Goal: Task Accomplishment & Management: Use online tool/utility

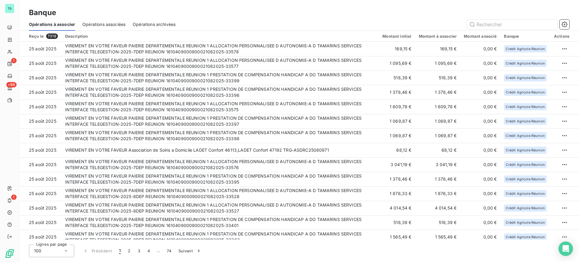
click at [258, 5] on div "Banque Opérations à associer Opérations associées Opérations archivées" at bounding box center [299, 15] width 560 height 31
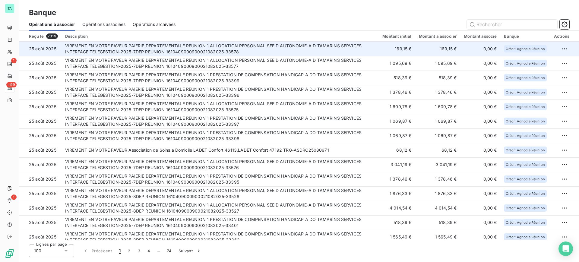
click at [237, 51] on td "VIREMENT EN VOTRE FAVEUR PAIERIE DEPARTEMENTALE REUNION 1 ALLOCATION PERSONNALI…" at bounding box center [221, 49] width 318 height 14
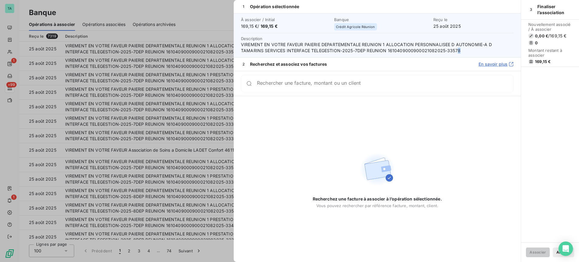
click at [433, 49] on span "VIREMENT EN VOTRE FAVEUR PAIERIE DEPARTEMENTALE REUNION 1 ALLOCATION PERSONNALI…" at bounding box center [377, 48] width 273 height 12
click at [444, 49] on span "VIREMENT EN VOTRE FAVEUR PAIERIE DEPARTEMENTALE REUNION 1 ALLOCATION PERSONNALI…" at bounding box center [377, 48] width 273 height 12
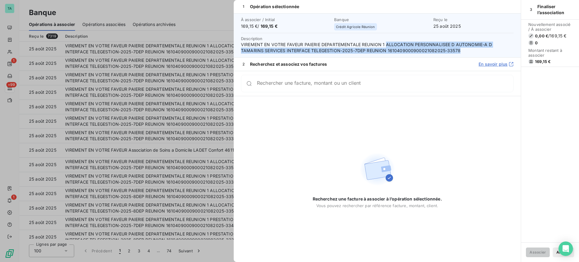
drag, startPoint x: 434, startPoint y: 49, endPoint x: 386, endPoint y: 45, distance: 48.4
click at [386, 45] on span "VIREMENT EN VOTRE FAVEUR PAIERIE DEPARTEMENTALE REUNION 1 ALLOCATION PERSONNALI…" at bounding box center [377, 48] width 273 height 12
copy span "ALLOCATION PERSONNALISEE D AUTONOMIE-A D TAMARINS SERVICES INTERFACE TELEGESTIO…"
click at [555, 254] on button "Annuler" at bounding box center [563, 253] width 21 height 10
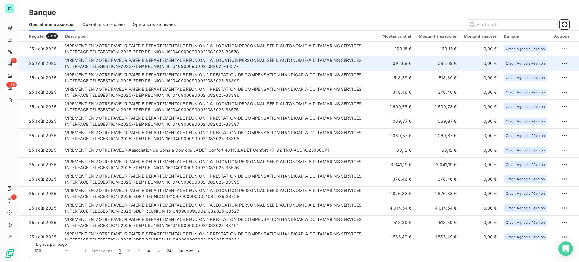
click at [260, 67] on td "VIREMENT EN VOTRE FAVEUR PAIERIE DEPARTEMENTALE REUNION 1 ALLOCATION PERSONNALI…" at bounding box center [221, 63] width 318 height 14
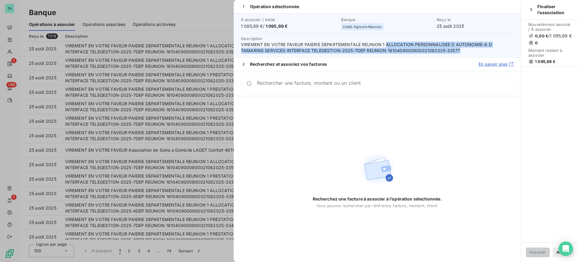
drag, startPoint x: 457, startPoint y: 50, endPoint x: 386, endPoint y: 42, distance: 71.0
click at [386, 42] on span "VIREMENT EN VOTRE FAVEUR PAIERIE DEPARTEMENTALE REUNION 1 ALLOCATION PERSONNALI…" at bounding box center [377, 48] width 273 height 12
copy span "ALLOCATION PERSONNALISEE D AUTONOMIE-A D TAMARINS SERVICES INTERFACE TELEGESTIO…"
click at [554, 252] on button "Annuler" at bounding box center [563, 253] width 21 height 10
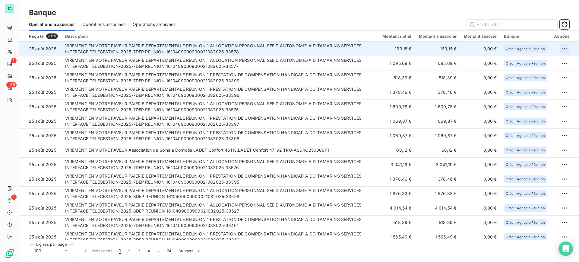
click at [563, 50] on html "TA 1 +99 1 Banque Opérations à associer Opérations associées Opérations archivé…" at bounding box center [289, 131] width 579 height 262
click at [536, 63] on div "Archiver l’opération" at bounding box center [541, 62] width 46 height 10
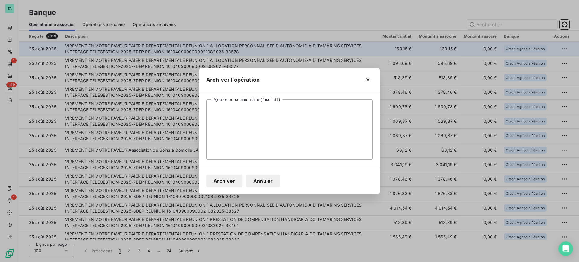
click at [231, 182] on button "Archiver" at bounding box center [224, 181] width 36 height 13
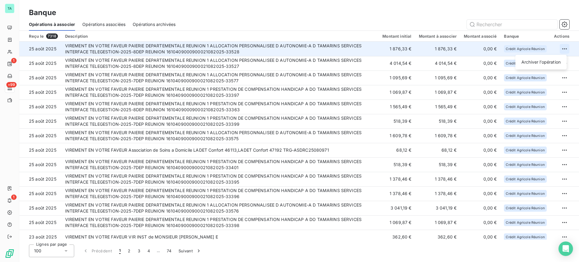
click at [562, 50] on html "TA 1 +99 1 Banque Opérations à associer Opérations associées Opérations archivé…" at bounding box center [289, 131] width 579 height 262
click at [534, 62] on div "Archiver l’opération" at bounding box center [541, 62] width 46 height 10
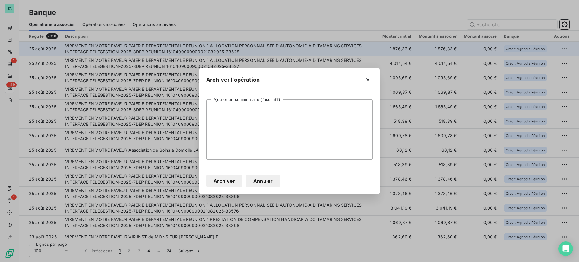
click at [231, 182] on button "Archiver" at bounding box center [224, 181] width 36 height 13
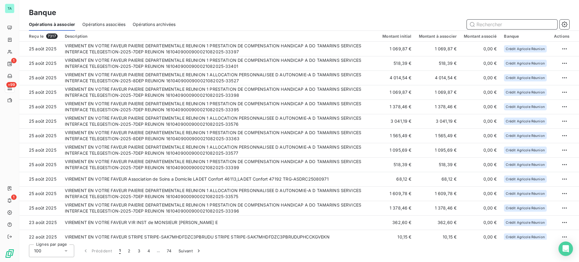
click at [483, 24] on input "text" at bounding box center [512, 25] width 90 height 10
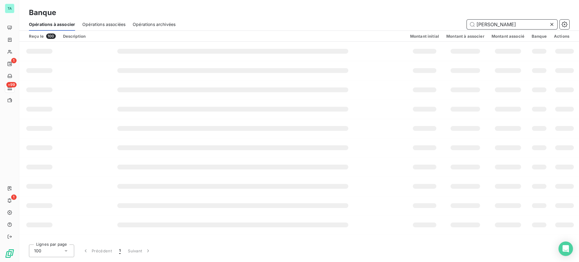
type input "charles ang"
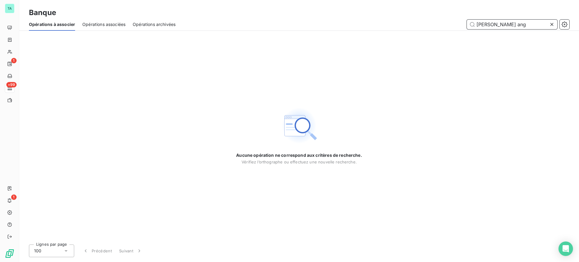
click at [153, 26] on span "Opérations archivées" at bounding box center [154, 24] width 43 height 6
drag, startPoint x: 498, startPoint y: 21, endPoint x: 475, endPoint y: 24, distance: 22.6
click at [475, 24] on input "lauret n" at bounding box center [512, 25] width 90 height 10
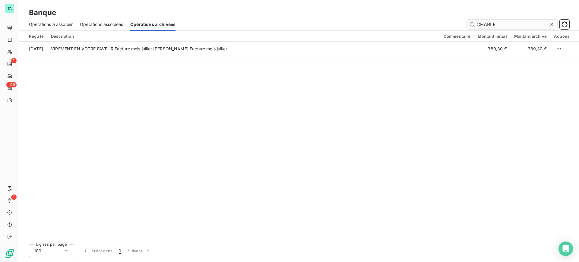
type input "CHARLES"
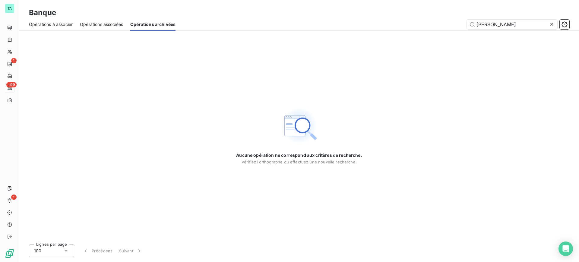
click at [52, 26] on span "Opérations à associer" at bounding box center [51, 24] width 44 height 6
type input "c"
type input "C"
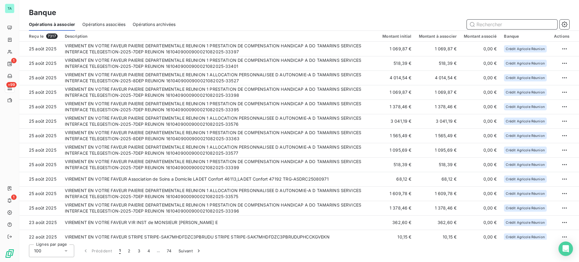
click at [492, 23] on input "text" at bounding box center [512, 25] width 90 height 10
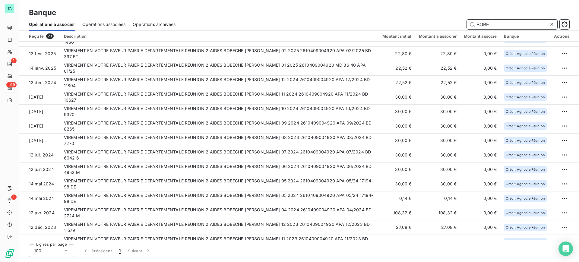
scroll to position [97, 0]
drag, startPoint x: 501, startPoint y: 23, endPoint x: 476, endPoint y: 23, distance: 24.4
click at [476, 23] on input "BOBE" at bounding box center [512, 25] width 90 height 10
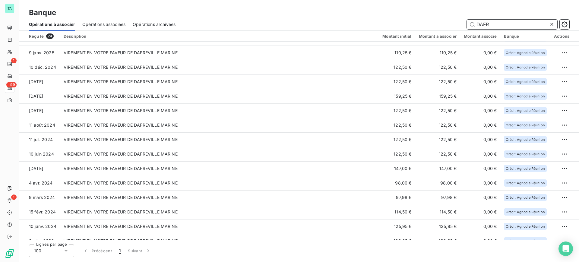
scroll to position [92, 0]
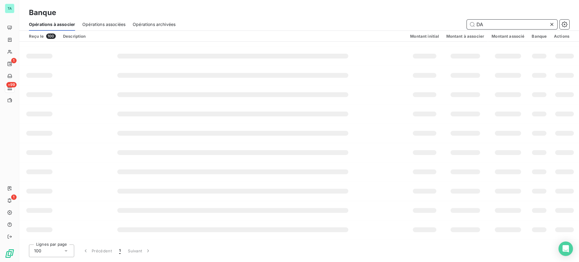
type input "D"
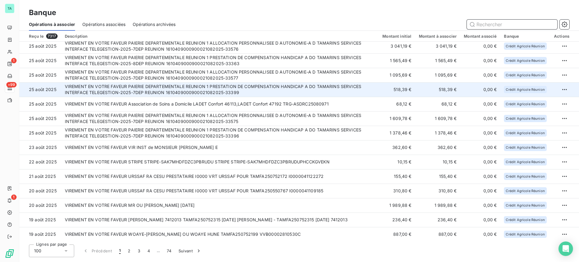
scroll to position [0, 0]
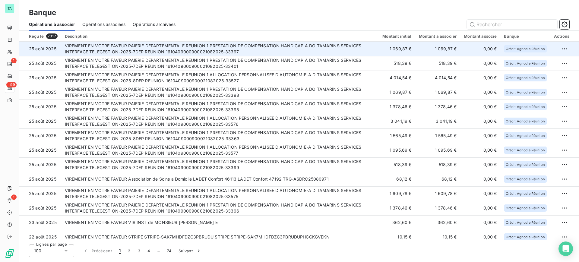
click at [204, 52] on td "VIREMENT EN VOTRE FAVEUR PAIERIE DEPARTEMENTALE REUNION 1 PRESTATION DE COMPENS…" at bounding box center [220, 49] width 318 height 14
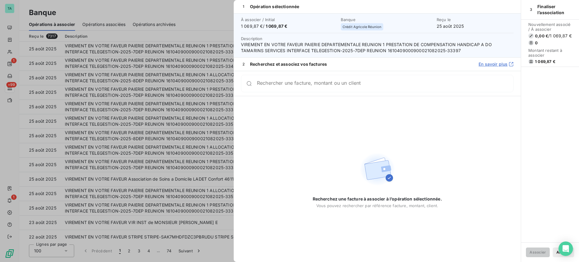
click at [554, 255] on button "Annuler" at bounding box center [563, 253] width 21 height 10
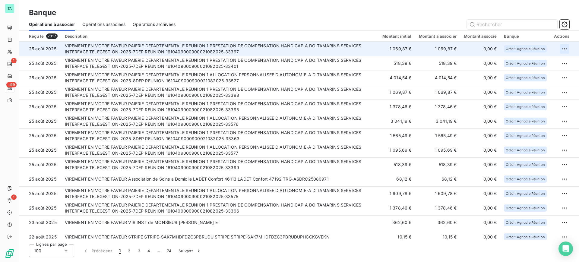
click at [560, 48] on html "TA 1 +99 1 Banque Opérations à associer Opérations associées Opérations archivé…" at bounding box center [289, 131] width 579 height 262
click at [546, 61] on div "Archiver l’opération" at bounding box center [541, 62] width 46 height 10
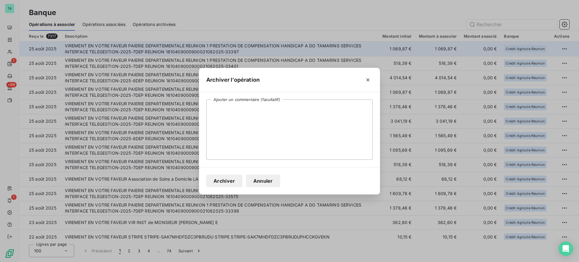
click at [231, 183] on button "Archiver" at bounding box center [224, 181] width 36 height 13
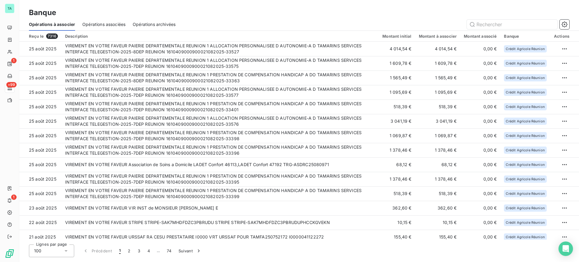
click at [169, 26] on span "Opérations archivées" at bounding box center [154, 24] width 43 height 6
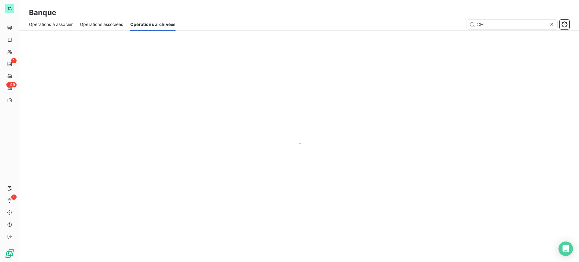
type input "C"
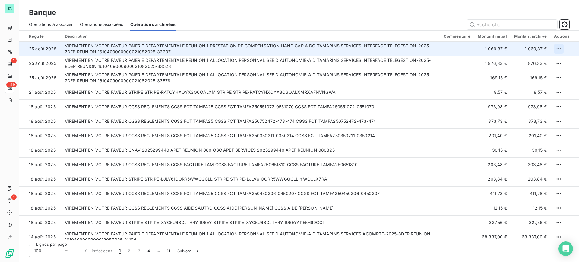
click at [559, 49] on html "TA 1 +99 1 Banque Opérations à associer Opérations associées Opérations archivé…" at bounding box center [289, 131] width 579 height 262
click at [552, 62] on div "Annuler l’archivage" at bounding box center [541, 62] width 46 height 10
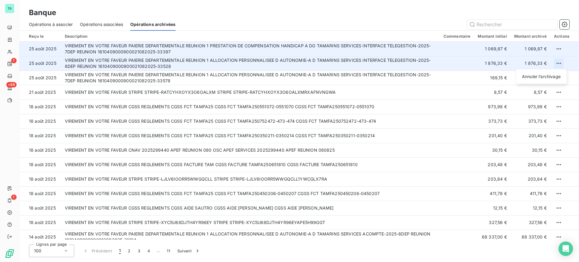
click at [557, 62] on html "TA 1 +99 1 Banque Opérations à associer Opérations associées Opérations archivé…" at bounding box center [289, 131] width 579 height 262
click at [553, 74] on div "Annuler l’archivage" at bounding box center [541, 77] width 46 height 10
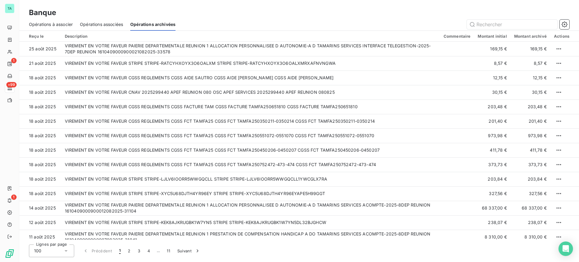
click at [48, 25] on span "Opérations à associer" at bounding box center [51, 24] width 44 height 6
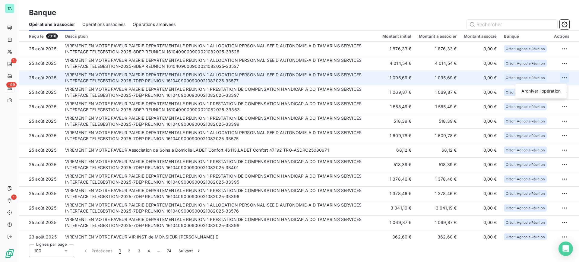
click at [561, 78] on html "TA 1 +99 1 Banque Opérations à associer Opérations associées Opérations archivé…" at bounding box center [289, 131] width 579 height 262
click at [543, 90] on div "Archiver l’opération" at bounding box center [541, 91] width 46 height 10
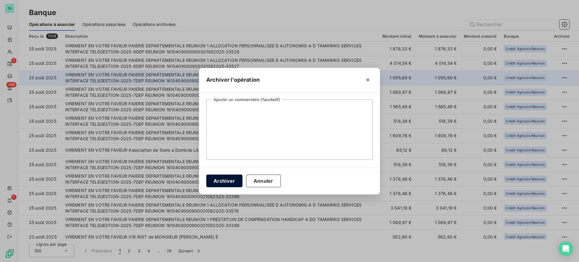
click at [230, 181] on button "Archiver" at bounding box center [224, 181] width 36 height 13
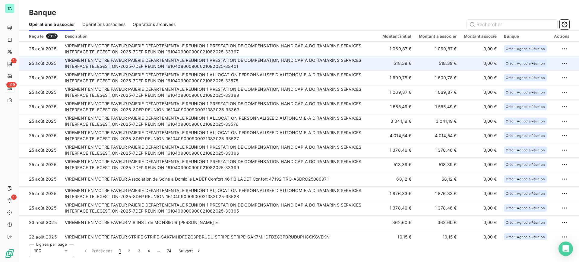
click at [337, 64] on td "VIREMENT EN VOTRE FAVEUR PAIERIE DEPARTEMENTALE REUNION 1 PRESTATION DE COMPENS…" at bounding box center [220, 63] width 318 height 14
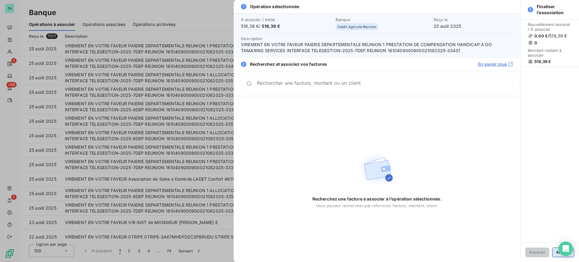
click at [558, 254] on button "Annuler" at bounding box center [563, 253] width 22 height 10
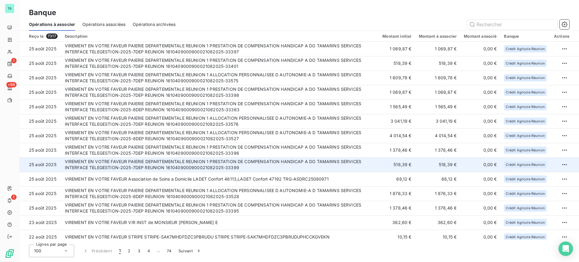
click at [393, 165] on td "518,39 €" at bounding box center [397, 164] width 36 height 14
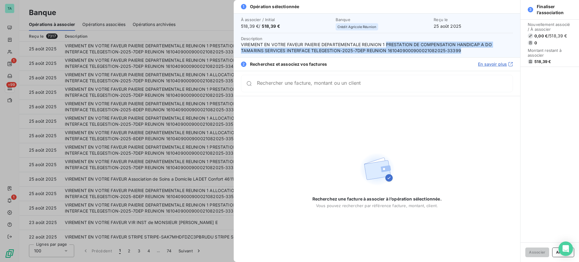
drag, startPoint x: 458, startPoint y: 49, endPoint x: 385, endPoint y: 43, distance: 73.3
click at [385, 43] on span "VIREMENT EN VOTRE FAVEUR PAIERIE DEPARTEMENTALE REUNION 1 PRESTATION DE COMPENS…" at bounding box center [377, 48] width 272 height 12
copy span "PRESTATION DE COMPENSATION HANDICAP A DO TAMARINS SERVICES INTERFACE TELEGESTIO…"
click at [555, 253] on button "Annuler" at bounding box center [563, 253] width 22 height 10
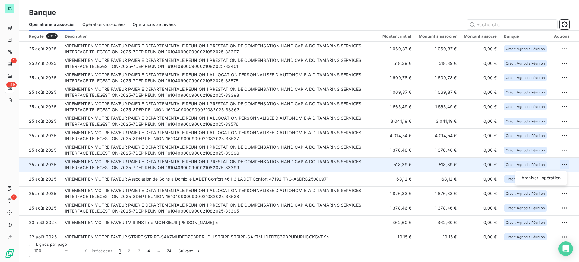
click at [559, 165] on html "TA 1 +99 1 Banque Opérations à associer Opérations associées Opérations archivé…" at bounding box center [289, 131] width 579 height 262
click at [546, 182] on div "Archiver l’opération" at bounding box center [541, 178] width 46 height 10
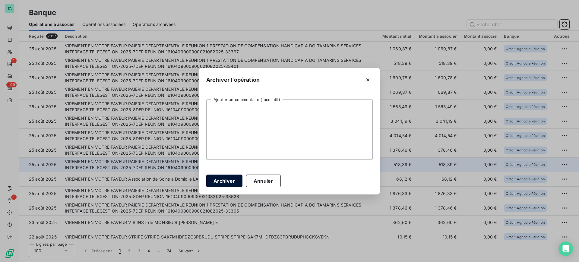
click at [233, 180] on button "Archiver" at bounding box center [224, 181] width 36 height 13
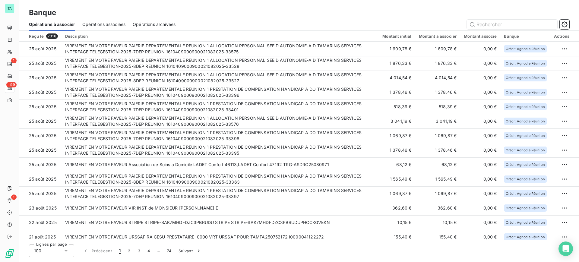
click at [154, 26] on span "Opérations archivées" at bounding box center [154, 24] width 43 height 6
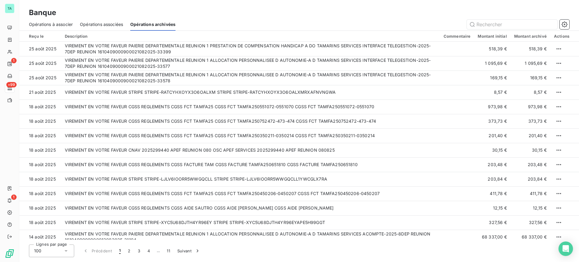
click at [50, 23] on span "Opérations à associer" at bounding box center [51, 24] width 44 height 6
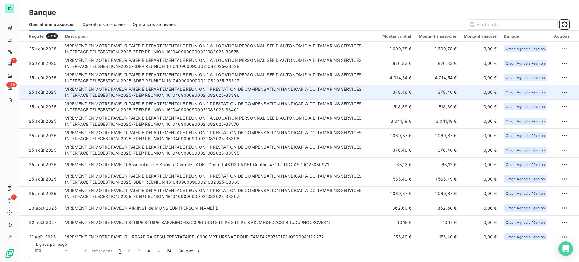
click at [364, 90] on td "VIREMENT EN VOTRE FAVEUR PAIERIE DEPARTEMENTALE REUNION 1 PRESTATION DE COMPENS…" at bounding box center [221, 92] width 318 height 14
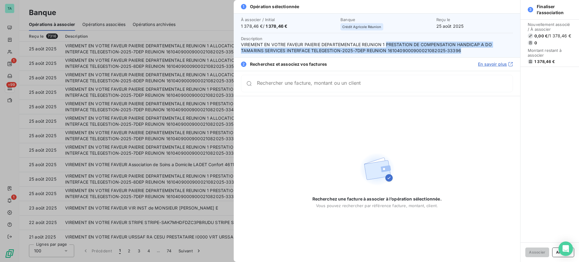
drag, startPoint x: 458, startPoint y: 51, endPoint x: 386, endPoint y: 45, distance: 72.6
click at [386, 45] on span "VIREMENT EN VOTRE FAVEUR PAIERIE DEPARTEMENTALE REUNION 1 PRESTATION DE COMPENS…" at bounding box center [377, 48] width 272 height 12
copy span "PRESTATION DE COMPENSATION HANDICAP A DO TAMARINS SERVICES INTERFACE TELEGESTIO…"
click at [556, 254] on button "Annuler" at bounding box center [563, 253] width 22 height 10
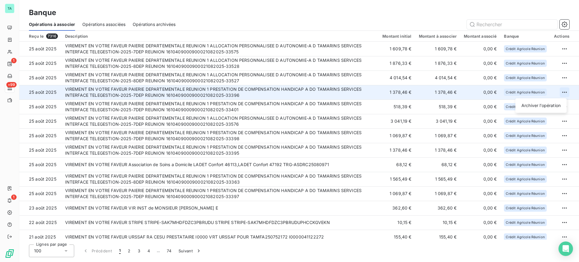
click at [561, 91] on html "TA 1 +99 1 Banque Opérations à associer Opérations associées Opérations archivé…" at bounding box center [289, 131] width 579 height 262
click at [550, 107] on div "Archiver l’opération" at bounding box center [541, 106] width 46 height 10
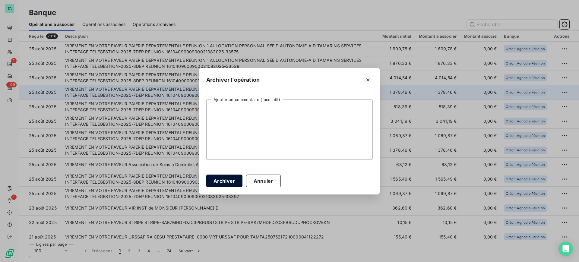
click at [219, 185] on button "Archiver" at bounding box center [224, 181] width 36 height 13
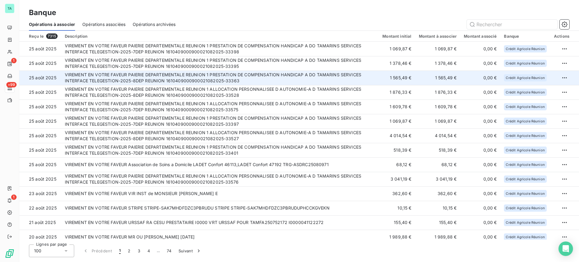
click at [394, 77] on td "1 565,49 €" at bounding box center [397, 78] width 36 height 14
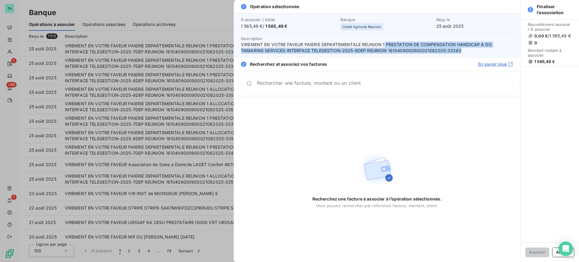
drag, startPoint x: 458, startPoint y: 49, endPoint x: 384, endPoint y: 46, distance: 74.3
click at [384, 46] on span "VIREMENT EN VOTRE FAVEUR PAIERIE DEPARTEMENTALE REUNION 1 PRESTATION DE COMPENS…" at bounding box center [377, 48] width 272 height 12
copy span "PRESTATION DE COMPENSATION HANDICAP A DO TAMARINS SERVICES INTERFACE TELEGESTIO…"
click at [554, 255] on button "Annuler" at bounding box center [563, 253] width 22 height 10
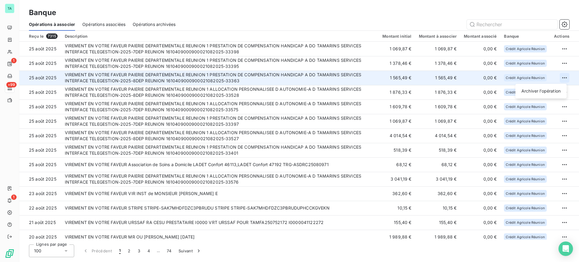
click at [560, 78] on html "TA 1 +99 1 Banque Opérations à associer Opérations associées Opérations archivé…" at bounding box center [289, 131] width 579 height 262
click at [551, 92] on div "Archiver l’opération" at bounding box center [541, 91] width 46 height 10
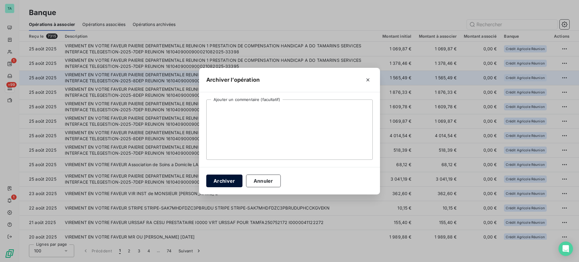
click at [230, 181] on button "Archiver" at bounding box center [224, 181] width 36 height 13
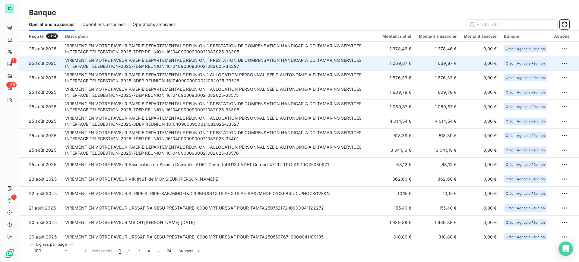
click at [366, 65] on td "VIREMENT EN VOTRE FAVEUR PAIERIE DEPARTEMENTALE REUNION 1 PRESTATION DE COMPENS…" at bounding box center [221, 63] width 318 height 14
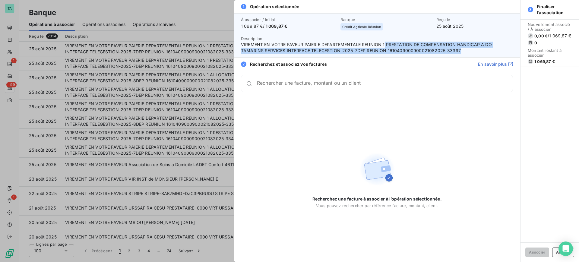
drag, startPoint x: 458, startPoint y: 49, endPoint x: 384, endPoint y: 44, distance: 74.6
click at [384, 44] on span "VIREMENT EN VOTRE FAVEUR PAIERIE DEPARTEMENTALE REUNION 1 PRESTATION DE COMPENS…" at bounding box center [377, 48] width 272 height 12
copy span "PRESTATION DE COMPENSATION HANDICAP A DO TAMARINS SERVICES INTERFACE TELEGESTIO…"
click at [554, 250] on button "Annuler" at bounding box center [563, 253] width 22 height 10
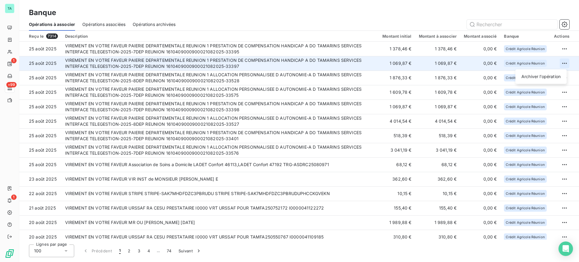
click at [561, 64] on html "TA 1 +99 1 Banque Opérations à associer Opérations associées Opérations archivé…" at bounding box center [289, 131] width 579 height 262
click at [540, 78] on div "Archiver l’opération" at bounding box center [541, 77] width 46 height 10
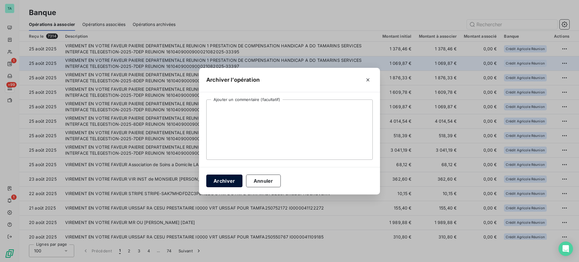
click at [234, 181] on button "Archiver" at bounding box center [224, 181] width 36 height 13
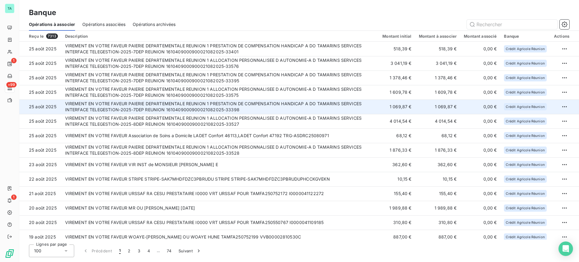
click at [378, 108] on td "VIREMENT EN VOTRE FAVEUR PAIERIE DEPARTEMENTALE REUNION 1 PRESTATION DE COMPENS…" at bounding box center [221, 107] width 318 height 14
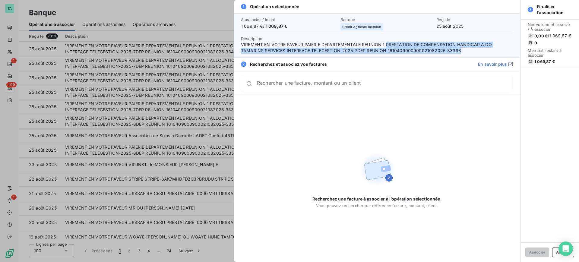
drag, startPoint x: 457, startPoint y: 51, endPoint x: 385, endPoint y: 44, distance: 72.7
click at [385, 44] on span "VIREMENT EN VOTRE FAVEUR PAIERIE DEPARTEMENTALE REUNION 1 PRESTATION DE COMPENS…" at bounding box center [377, 48] width 272 height 12
copy span "PRESTATION DE COMPENSATION HANDICAP A DO TAMARINS SERVICES INTERFACE TELEGESTIO…"
click at [554, 254] on button "Annuler" at bounding box center [563, 253] width 22 height 10
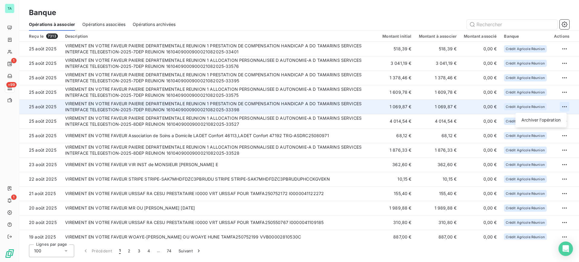
click at [563, 108] on html "TA 1 +99 1 Banque Opérations à associer Opérations associées Opérations archivé…" at bounding box center [289, 131] width 579 height 262
click at [543, 121] on div "Archiver l’opération" at bounding box center [541, 120] width 46 height 10
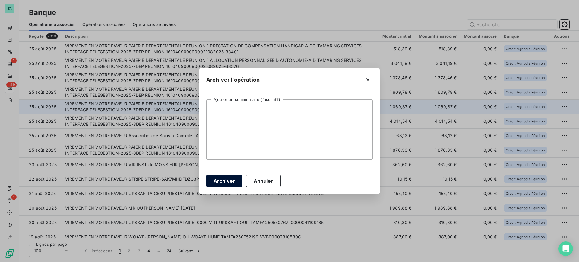
click at [228, 181] on button "Archiver" at bounding box center [224, 181] width 36 height 13
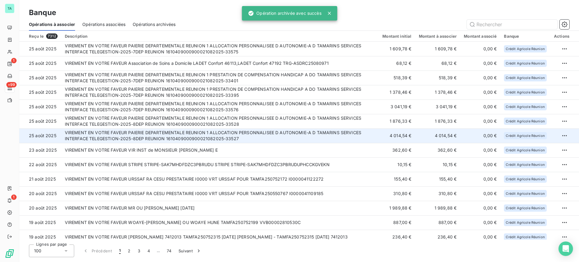
click at [355, 133] on td "VIREMENT EN VOTRE FAVEUR PAIERIE DEPARTEMENTALE REUNION 1 ALLOCATION PERSONNALI…" at bounding box center [220, 135] width 318 height 14
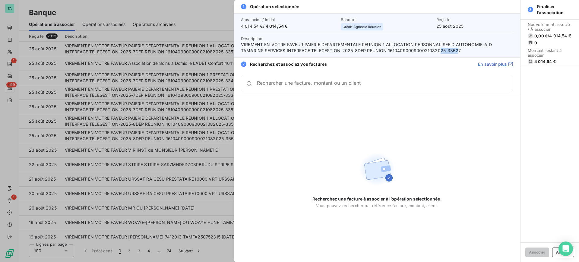
drag, startPoint x: 457, startPoint y: 49, endPoint x: 438, endPoint y: 51, distance: 19.1
click at [438, 51] on span "VIREMENT EN VOTRE FAVEUR PAIERIE DEPARTEMENTALE REUNION 1 ALLOCATION PERSONNALI…" at bounding box center [377, 48] width 272 height 12
click at [456, 53] on span "VIREMENT EN VOTRE FAVEUR PAIERIE DEPARTEMENTALE REUNION 1 ALLOCATION PERSONNALI…" at bounding box center [377, 48] width 272 height 12
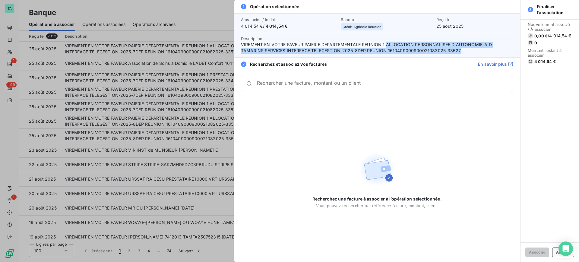
drag, startPoint x: 457, startPoint y: 52, endPoint x: 386, endPoint y: 45, distance: 71.8
click at [386, 45] on span "VIREMENT EN VOTRE FAVEUR PAIERIE DEPARTEMENTALE REUNION 1 ALLOCATION PERSONNALI…" at bounding box center [377, 48] width 272 height 12
copy span "ALLOCATION PERSONNALISEE D AUTONOMIE-A D TAMARINS SERVICES INTERFACE TELEGESTIO…"
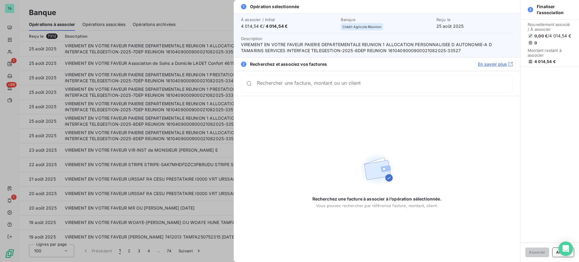
click at [550, 252] on div "Associer Annuler" at bounding box center [549, 252] width 59 height 20
click at [552, 250] on button "Annuler" at bounding box center [563, 253] width 22 height 10
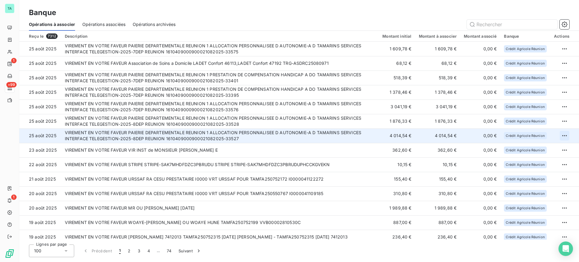
click at [564, 135] on html "TA 1 +99 1 Banque Opérations à associer Opérations associées Opérations archivé…" at bounding box center [289, 131] width 579 height 262
click at [548, 146] on div "Archiver l’opération" at bounding box center [541, 149] width 46 height 10
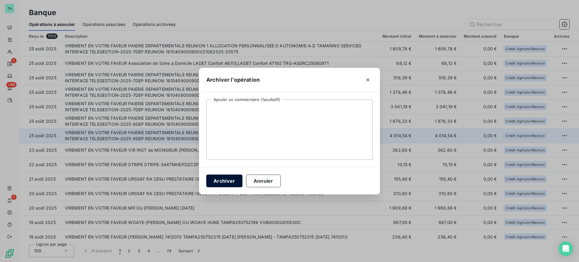
click at [236, 180] on button "Archiver" at bounding box center [224, 181] width 36 height 13
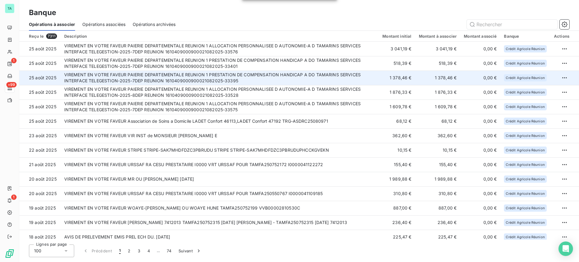
click at [377, 80] on td "VIREMENT EN VOTRE FAVEUR PAIERIE DEPARTEMENTALE REUNION 1 PRESTATION DE COMPENS…" at bounding box center [220, 78] width 318 height 14
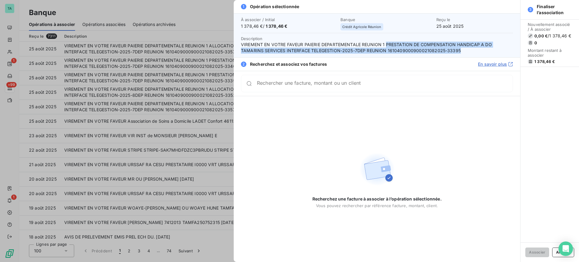
drag, startPoint x: 458, startPoint y: 50, endPoint x: 385, endPoint y: 41, distance: 73.2
click at [385, 42] on span "VIREMENT EN VOTRE FAVEUR PAIERIE DEPARTEMENTALE REUNION 1 PRESTATION DE COMPENS…" at bounding box center [377, 48] width 272 height 12
copy span "PRESTATION DE COMPENSATION HANDICAP A DO TAMARINS SERVICES INTERFACE TELEGESTIO…"
click at [556, 252] on button "Annuler" at bounding box center [563, 253] width 22 height 10
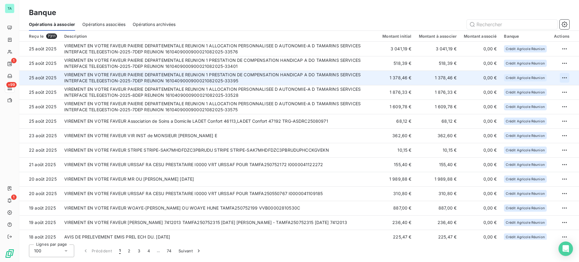
click at [564, 76] on html "TA 1 +99 1 Banque Opérations à associer Opérations associées Opérations archivé…" at bounding box center [289, 131] width 579 height 262
click at [561, 89] on div "Archiver l’opération" at bounding box center [541, 91] width 46 height 10
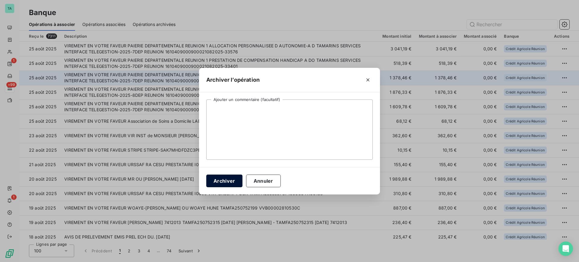
click at [214, 179] on button "Archiver" at bounding box center [224, 181] width 36 height 13
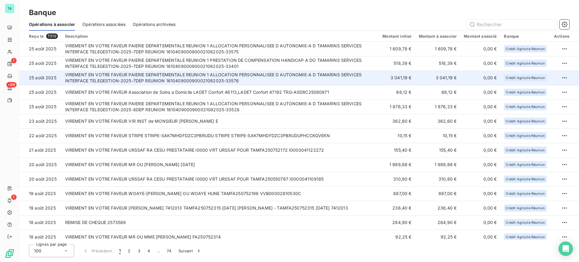
click at [412, 83] on td "3 041,19 €" at bounding box center [397, 78] width 36 height 14
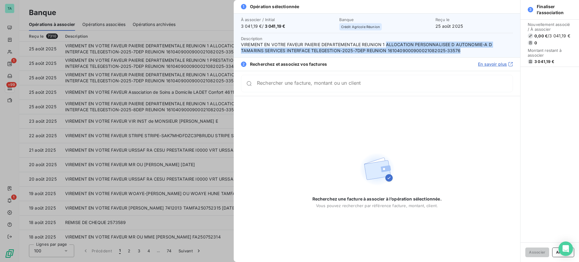
drag, startPoint x: 434, startPoint y: 49, endPoint x: 386, endPoint y: 44, distance: 48.8
click at [386, 44] on span "VIREMENT EN VOTRE FAVEUR PAIERIE DEPARTEMENTALE REUNION 1 ALLOCATION PERSONNALI…" at bounding box center [377, 48] width 272 height 12
copy span "ALLOCATION PERSONNALISEE D AUTONOMIE-A D TAMARINS SERVICES INTERFACE TELEGESTIO…"
click at [555, 253] on button "Annuler" at bounding box center [563, 253] width 22 height 10
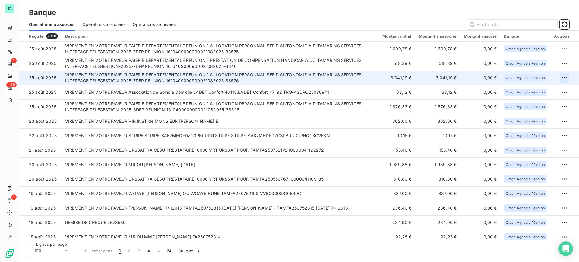
click at [562, 76] on html "TA 1 +99 1 Banque Opérations à associer Opérations associées Opérations archivé…" at bounding box center [289, 131] width 579 height 262
click at [538, 91] on div "Archiver l’opération" at bounding box center [541, 91] width 46 height 10
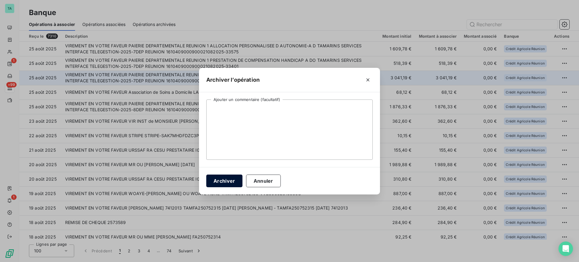
click at [223, 182] on button "Archiver" at bounding box center [224, 181] width 36 height 13
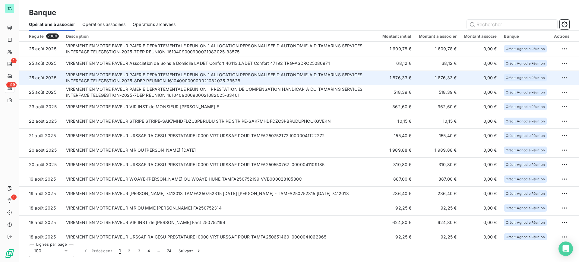
click at [256, 75] on td "VIREMENT EN VOTRE FAVEUR PAIERIE DEPARTEMENTALE REUNION 1 ALLOCATION PERSONNALI…" at bounding box center [220, 78] width 317 height 14
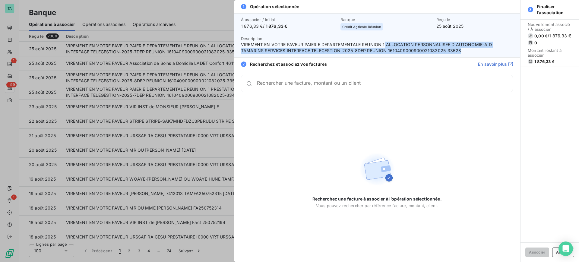
drag, startPoint x: 458, startPoint y: 50, endPoint x: 384, endPoint y: 43, distance: 74.2
click at [384, 43] on span "VIREMENT EN VOTRE FAVEUR PAIERIE DEPARTEMENTALE REUNION 1 ALLOCATION PERSONNALI…" at bounding box center [377, 48] width 272 height 12
copy span "ALLOCATION PERSONNALISEE D AUTONOMIE-A D TAMARINS SERVICES INTERFACE TELEGESTIO…"
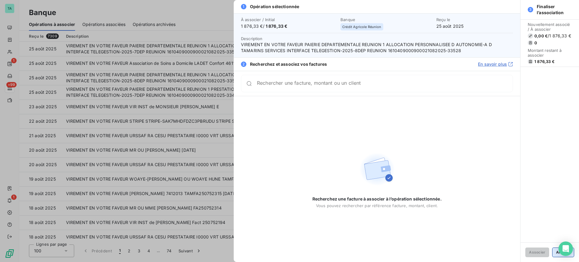
drag, startPoint x: 562, startPoint y: 252, endPoint x: 558, endPoint y: 252, distance: 3.9
click at [561, 252] on div "Open Intercom Messenger" at bounding box center [565, 249] width 14 height 14
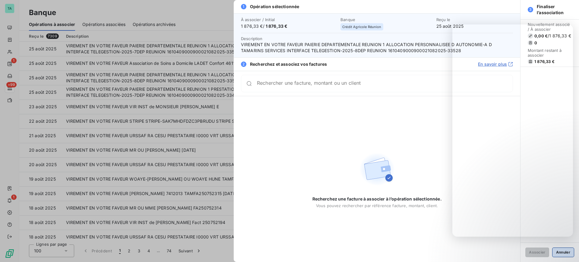
click at [555, 253] on button "Annuler" at bounding box center [563, 253] width 22 height 10
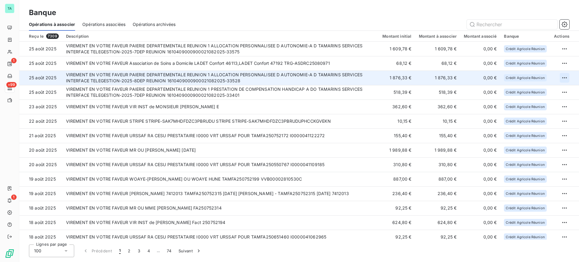
click at [559, 78] on html "TA 1 +99 1 Banque Opérations à associer Opérations associées Opérations archivé…" at bounding box center [289, 131] width 579 height 262
click at [556, 92] on div "Archiver l’opération" at bounding box center [541, 91] width 46 height 10
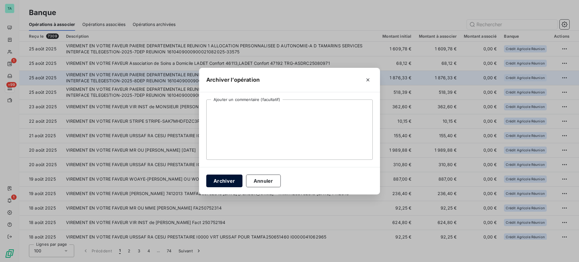
click at [224, 182] on button "Archiver" at bounding box center [224, 181] width 36 height 13
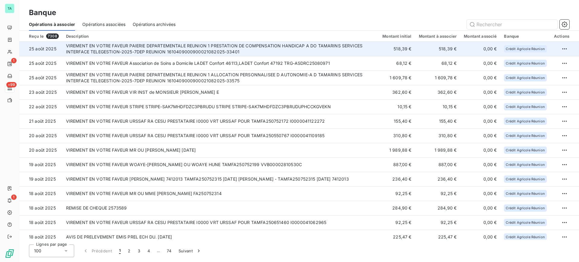
click at [310, 47] on td "VIREMENT EN VOTRE FAVEUR PAIERIE DEPARTEMENTALE REUNION 1 PRESTATION DE COMPENS…" at bounding box center [220, 49] width 317 height 14
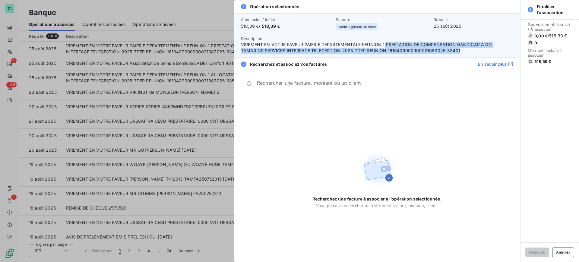
drag, startPoint x: 457, startPoint y: 52, endPoint x: 384, endPoint y: 46, distance: 73.2
click at [384, 46] on span "VIREMENT EN VOTRE FAVEUR PAIERIE DEPARTEMENTALE REUNION 1 PRESTATION DE COMPENS…" at bounding box center [377, 48] width 272 height 12
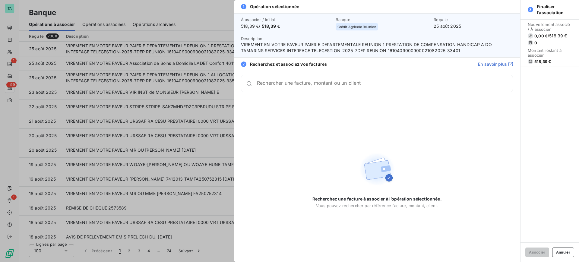
click at [244, 57] on div "2 Recherchez et associez vos factures En savoir plus" at bounding box center [377, 64] width 286 height 14
click at [553, 252] on button "Annuler" at bounding box center [563, 253] width 22 height 10
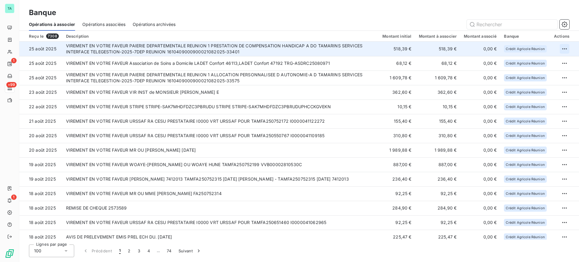
click at [565, 49] on html "TA 1 +99 1 Banque Opérations à associer Opérations associées Opérations archivé…" at bounding box center [289, 131] width 579 height 262
click at [539, 67] on div "Archiver l’opération" at bounding box center [541, 62] width 46 height 10
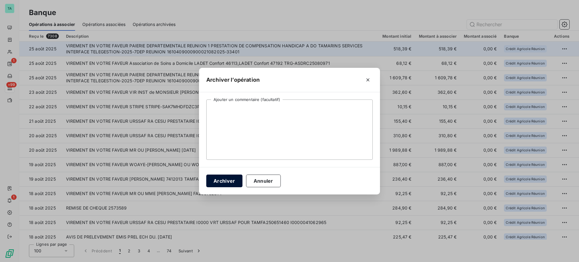
click at [226, 182] on button "Archiver" at bounding box center [224, 181] width 36 height 13
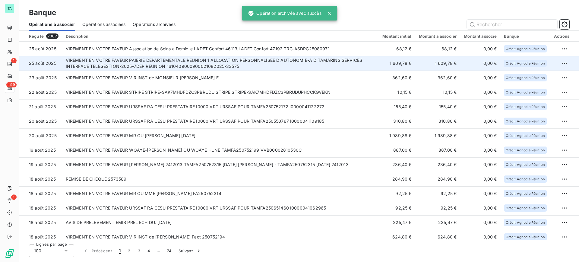
click at [414, 64] on td "1 609,78 €" at bounding box center [397, 63] width 36 height 14
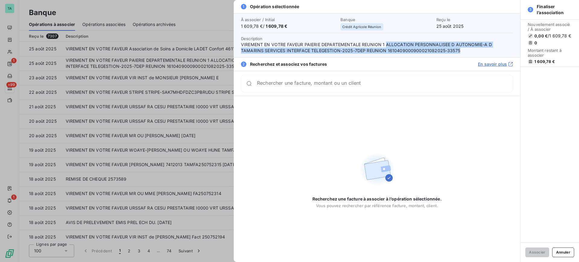
drag, startPoint x: 458, startPoint y: 52, endPoint x: 384, endPoint y: 43, distance: 73.8
click at [384, 43] on span "VIREMENT EN VOTRE FAVEUR PAIERIE DEPARTEMENTALE REUNION 1 ALLOCATION PERSONNALI…" at bounding box center [377, 48] width 272 height 12
click at [554, 255] on button "Annuler" at bounding box center [563, 253] width 22 height 10
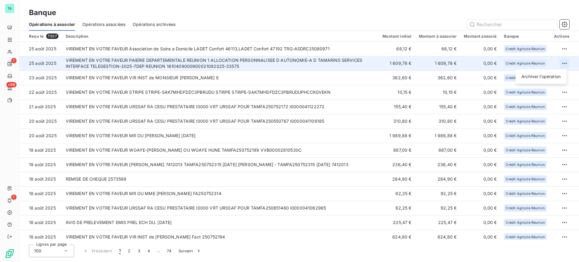
click at [563, 62] on html "TA 1 +99 1 Banque Opérations à associer Opérations associées Opérations archivé…" at bounding box center [289, 131] width 579 height 262
click at [549, 78] on div "Archiver l’opération" at bounding box center [541, 77] width 46 height 10
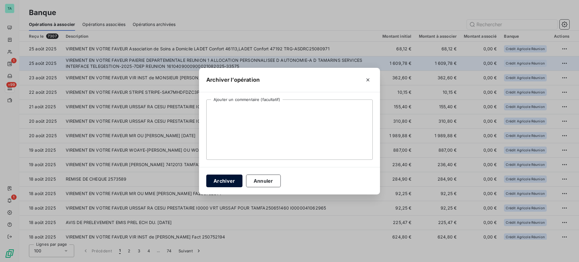
click at [224, 182] on button "Archiver" at bounding box center [224, 181] width 36 height 13
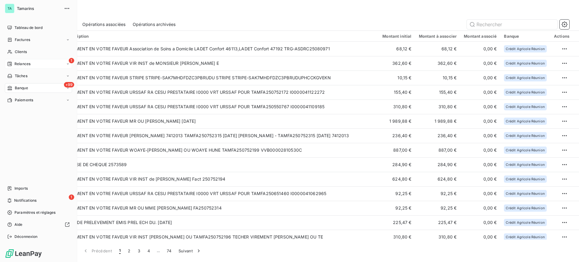
click at [24, 64] on span "Relances" at bounding box center [22, 63] width 16 height 5
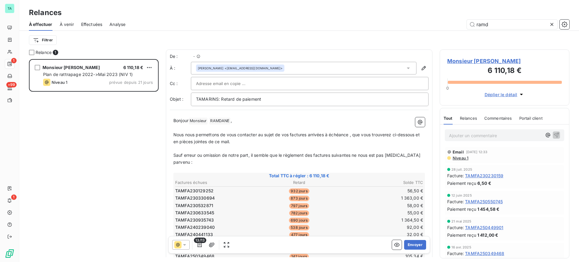
scroll to position [197, 124]
drag, startPoint x: 492, startPoint y: 24, endPoint x: 464, endPoint y: 21, distance: 28.9
click at [464, 21] on div "ramd" at bounding box center [351, 25] width 437 height 10
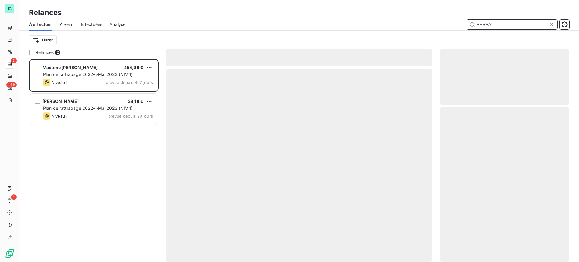
scroll to position [197, 124]
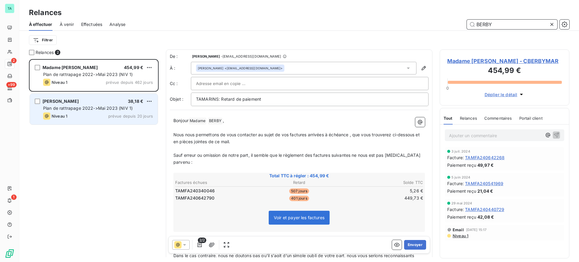
type input "BERBY"
click at [88, 111] on div "Plan de rattrapage 2022->Mai 2023 (NIV 1)" at bounding box center [98, 108] width 110 height 6
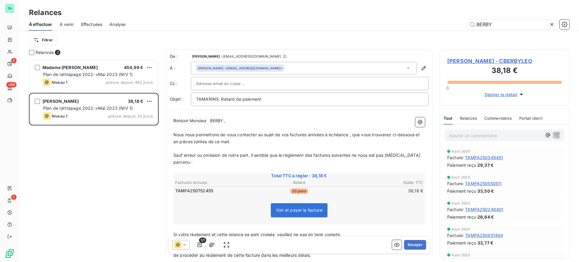
click at [93, 25] on span "Effectuées" at bounding box center [91, 24] width 21 height 6
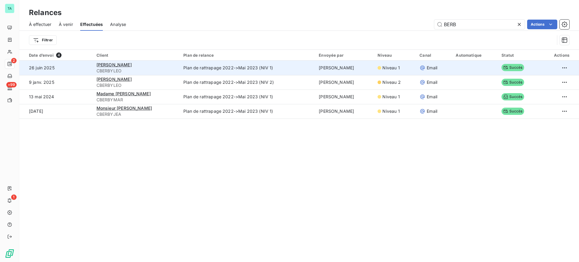
type input "BERB"
click at [128, 70] on span "CBERBYLEO" at bounding box center [137, 71] width 80 height 6
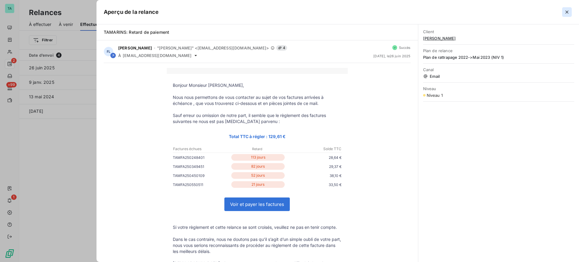
click at [567, 14] on icon "button" at bounding box center [567, 12] width 6 height 6
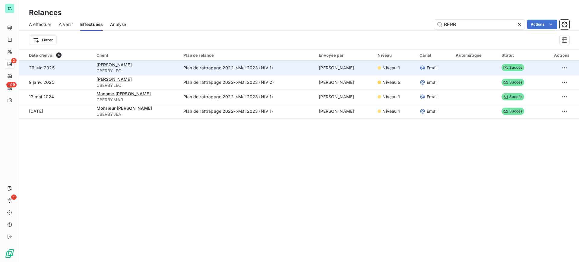
click at [106, 70] on span "CBERBYLEO" at bounding box center [137, 71] width 80 height 6
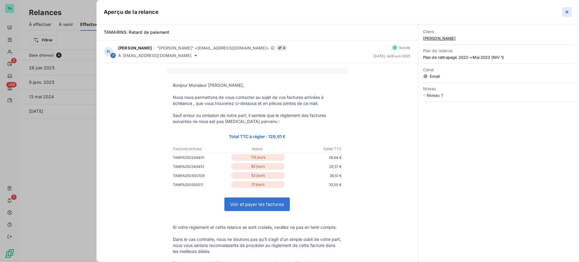
click at [567, 14] on icon "button" at bounding box center [567, 12] width 6 height 6
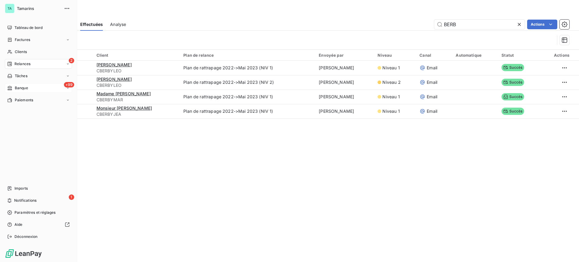
click at [22, 87] on span "Banque" at bounding box center [21, 87] width 13 height 5
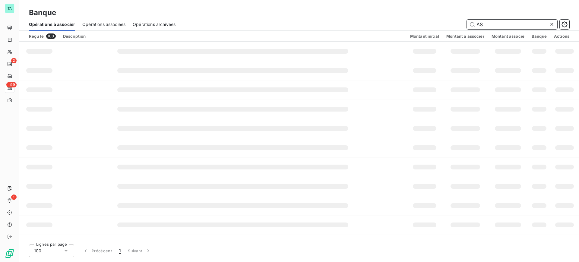
type input "A"
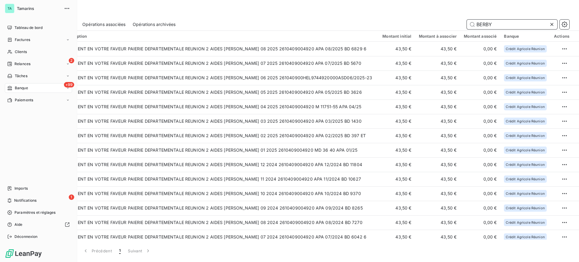
type input "BERBY"
click at [34, 86] on div "+99 Banque" at bounding box center [38, 88] width 67 height 10
click at [43, 101] on span "Opérations à associer" at bounding box center [33, 99] width 38 height 5
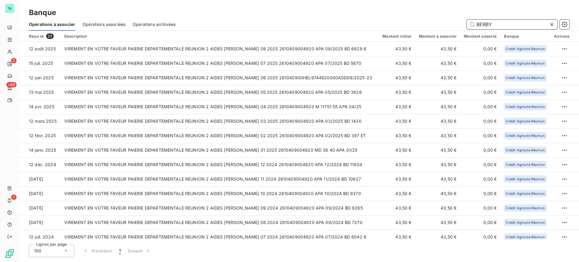
drag, startPoint x: 506, startPoint y: 23, endPoint x: 431, endPoint y: 30, distance: 76.0
click at [431, 30] on div "Opérations à associer Opérations associées Opérations archivées BERBY" at bounding box center [299, 24] width 560 height 13
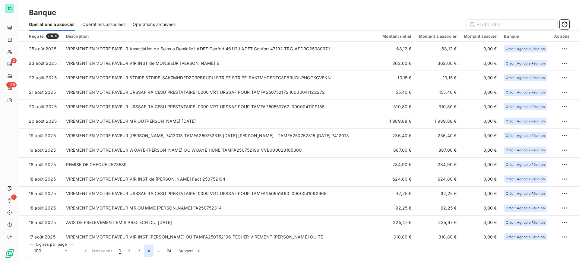
click at [145, 251] on button "4" at bounding box center [149, 251] width 10 height 13
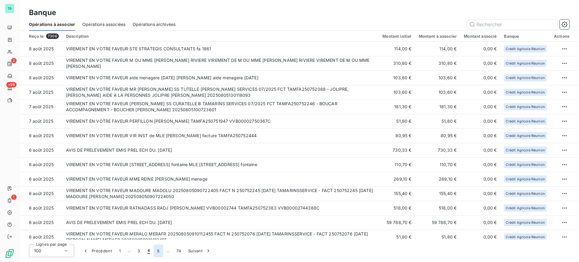
click at [155, 252] on button "5" at bounding box center [158, 251] width 10 height 13
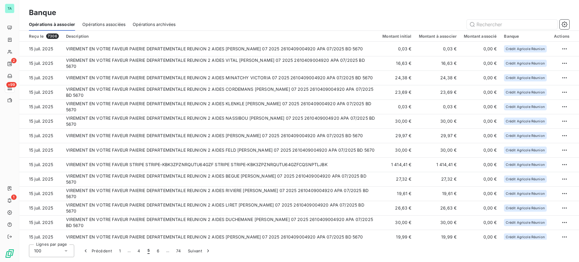
click at [156, 252] on button "6" at bounding box center [158, 251] width 10 height 13
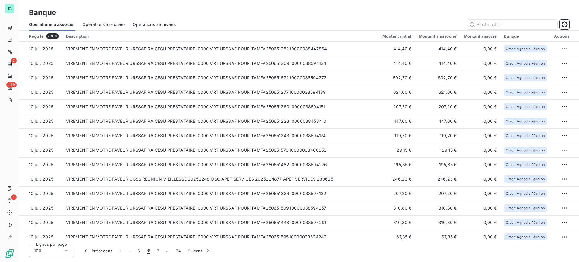
click at [156, 252] on button "7" at bounding box center [157, 251] width 9 height 13
click at [156, 252] on button "8" at bounding box center [158, 251] width 10 height 13
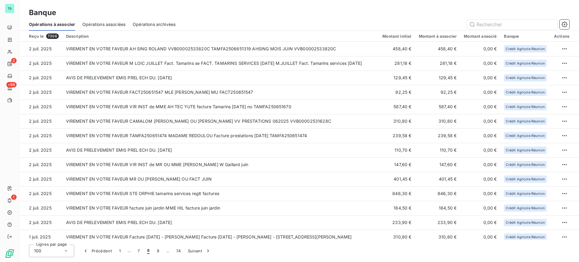
click at [157, 253] on button "9" at bounding box center [158, 251] width 10 height 13
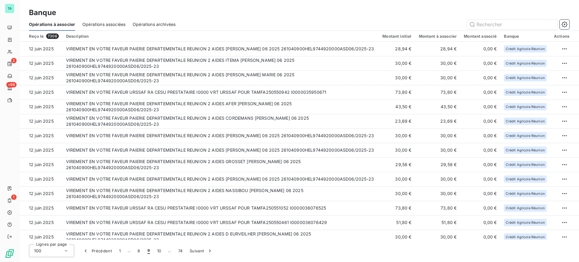
click at [157, 253] on button "10" at bounding box center [158, 251] width 11 height 13
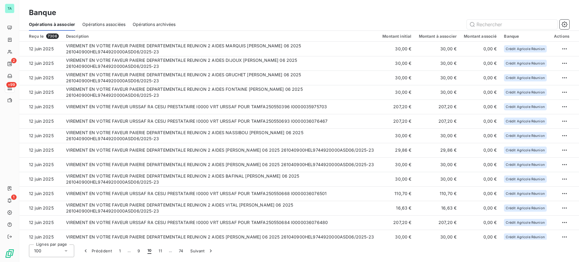
click at [156, 254] on button "11" at bounding box center [160, 251] width 11 height 13
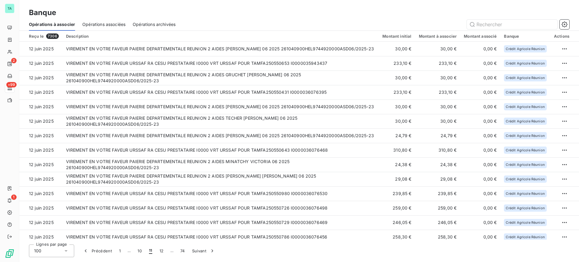
click at [162, 251] on button "12" at bounding box center [161, 251] width 11 height 13
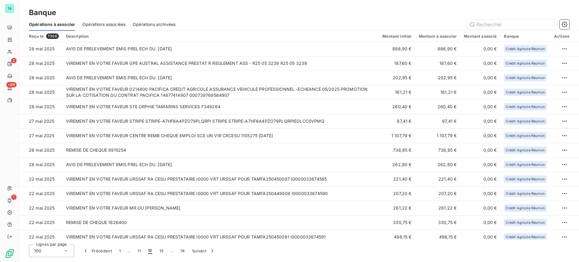
click at [162, 251] on button "13" at bounding box center [161, 251] width 11 height 13
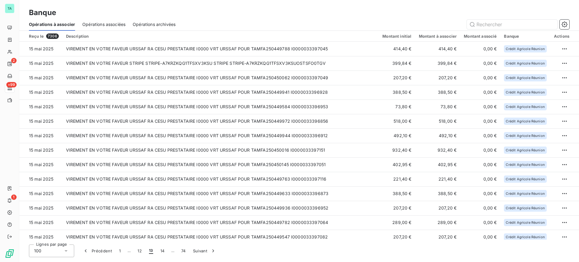
click at [162, 251] on button "14" at bounding box center [162, 251] width 11 height 13
click at [162, 251] on button "15" at bounding box center [162, 251] width 11 height 13
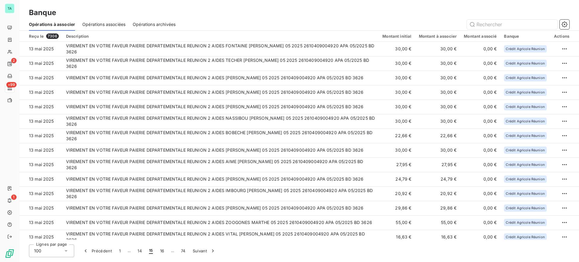
click at [162, 251] on button "16" at bounding box center [162, 251] width 11 height 13
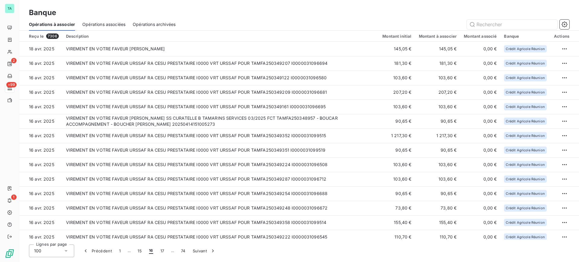
click at [162, 251] on button "17" at bounding box center [162, 251] width 11 height 13
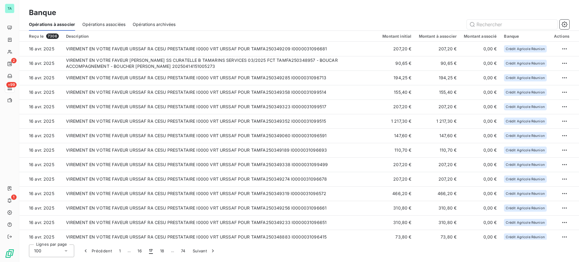
click at [162, 251] on button "18" at bounding box center [162, 251] width 11 height 13
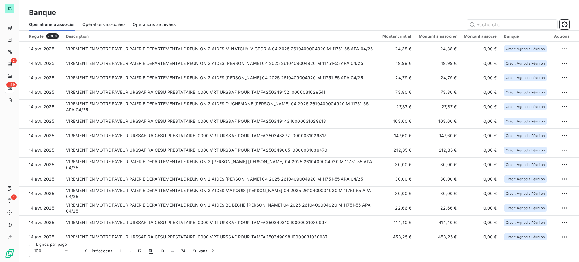
click at [162, 251] on button "19" at bounding box center [162, 251] width 11 height 13
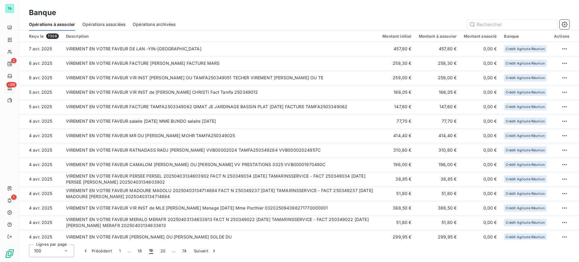
click at [162, 251] on button "20" at bounding box center [163, 251] width 12 height 13
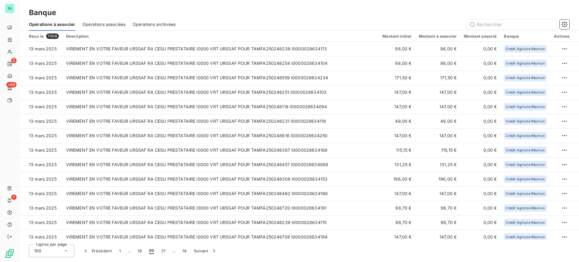
click at [162, 251] on button "21" at bounding box center [163, 251] width 11 height 13
click at [162, 251] on button "22" at bounding box center [164, 251] width 12 height 13
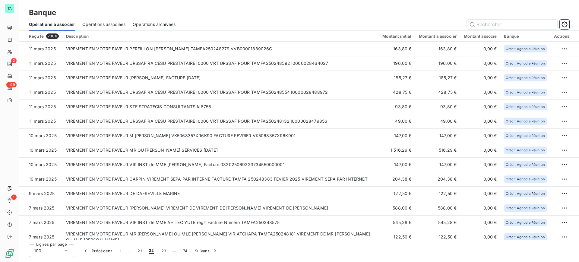
click at [162, 251] on button "23" at bounding box center [164, 251] width 12 height 13
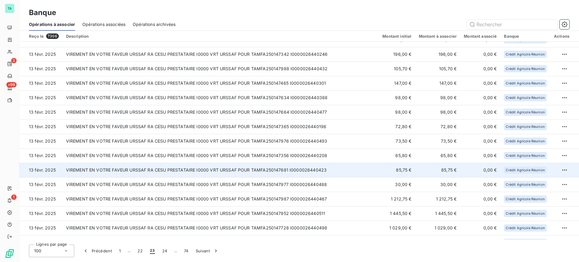
scroll to position [302, 0]
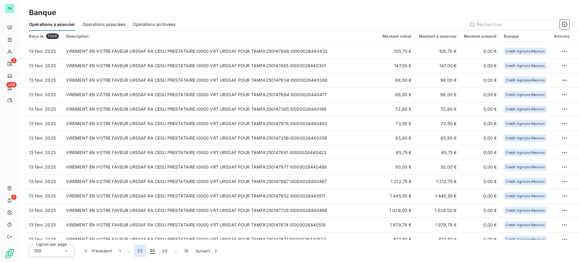
click at [138, 253] on button "22" at bounding box center [140, 251] width 12 height 13
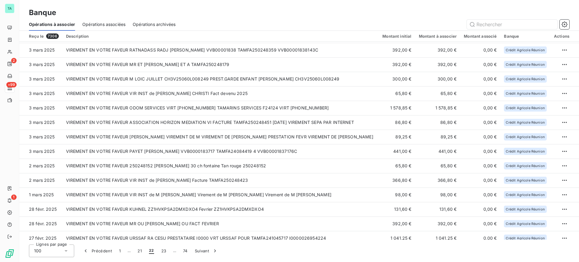
scroll to position [415, 0]
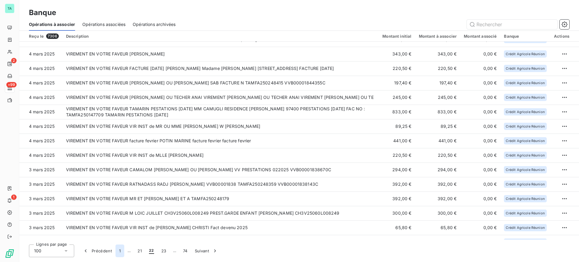
click at [118, 251] on button "1" at bounding box center [119, 251] width 9 height 13
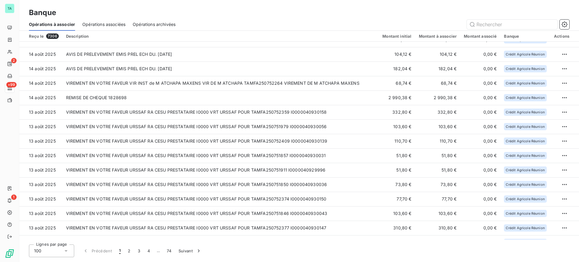
scroll to position [0, 0]
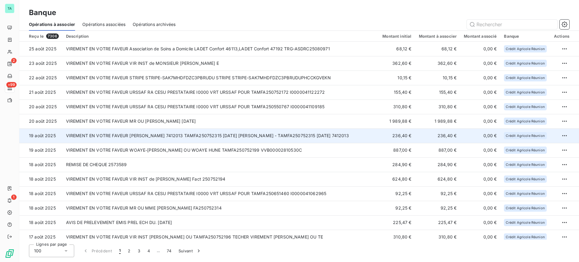
click at [115, 245] on button "1" at bounding box center [119, 251] width 9 height 13
